Goal: Information Seeking & Learning: Check status

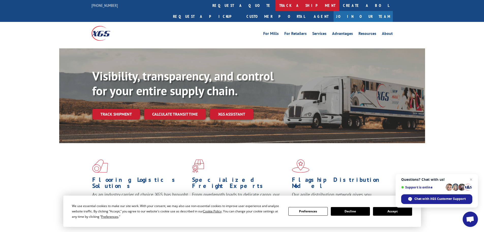
click at [276, 2] on link "track a shipment" at bounding box center [308, 5] width 64 height 11
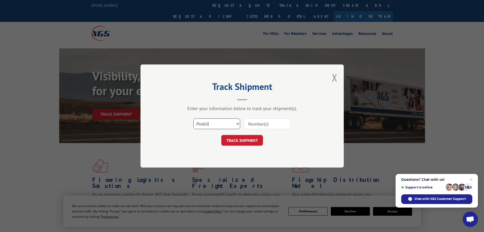
click at [237, 122] on select "Select category... Probill BOL PO" at bounding box center [216, 123] width 47 height 11
click at [193, 118] on select "Select category... Probill BOL PO" at bounding box center [216, 123] width 47 height 11
click at [239, 123] on select "Select category... Probill BOL PO" at bounding box center [216, 123] width 47 height 11
select select "bol"
click at [193, 118] on select "Select category... Probill BOL PO" at bounding box center [216, 123] width 47 height 11
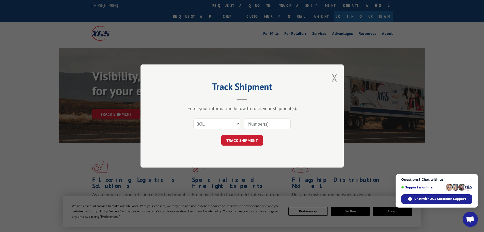
click at [253, 122] on input at bounding box center [267, 123] width 47 height 11
type input "54401419"
click at [242, 137] on button "TRACK SHIPMENT" at bounding box center [242, 140] width 42 height 11
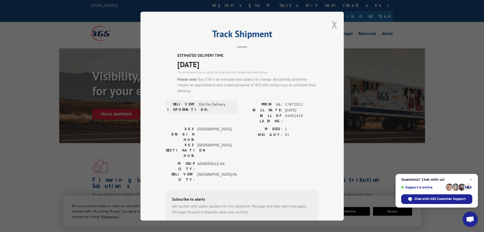
click at [332, 24] on button "Close modal" at bounding box center [335, 24] width 6 height 13
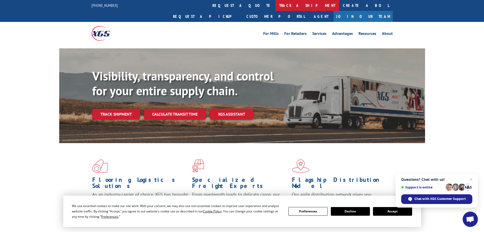
click at [276, 5] on link "track a shipment" at bounding box center [308, 5] width 64 height 11
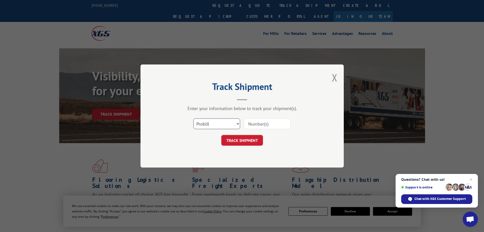
click at [237, 122] on select "Select category... Probill BOL PO" at bounding box center [216, 123] width 47 height 11
select select "bol"
click at [193, 118] on select "Select category... Probill BOL PO" at bounding box center [216, 123] width 47 height 11
click at [255, 122] on input at bounding box center [267, 123] width 47 height 11
type input "54402414"
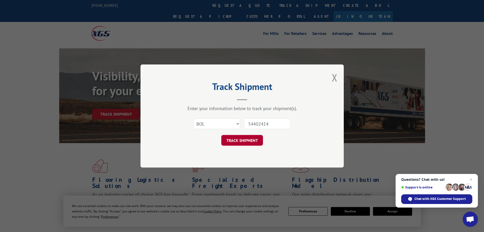
click at [247, 140] on button "TRACK SHIPMENT" at bounding box center [242, 140] width 42 height 11
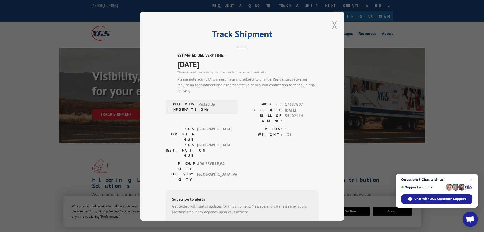
click at [333, 24] on button "Close modal" at bounding box center [335, 24] width 6 height 13
